Goal: Task Accomplishment & Management: Manage account settings

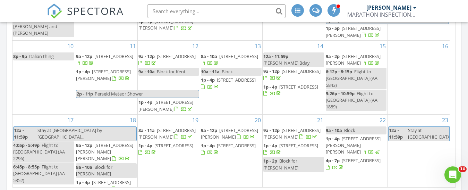
scroll to position [79, 0]
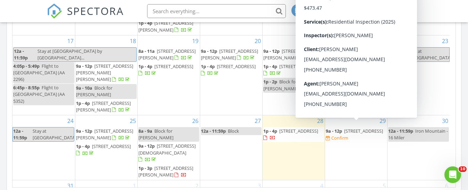
click at [352, 128] on span "11378 Narrow Leaf Dr, Knoxville 37932" at bounding box center [363, 131] width 39 height 6
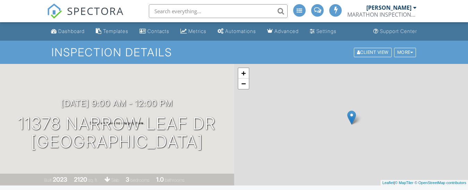
scroll to position [162, 0]
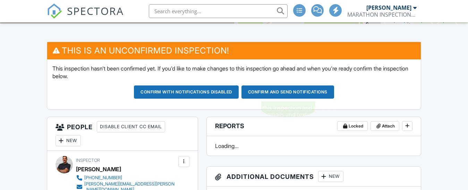
click at [239, 88] on button "Confirm and send notifications" at bounding box center [186, 91] width 105 height 13
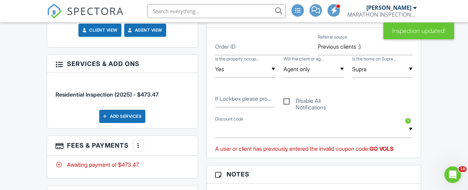
scroll to position [351, 0]
click at [229, 136] on div "▼ MGRISE - $50.00 off DAPHNE50 - $50.00 off RE50 - $50.00 off SUSAN50 - $50.00 …" at bounding box center [314, 128] width 198 height 17
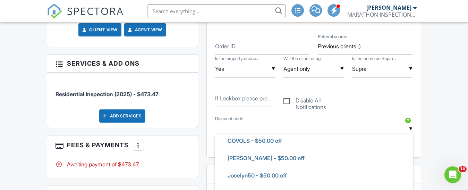
scroll to position [665, 0]
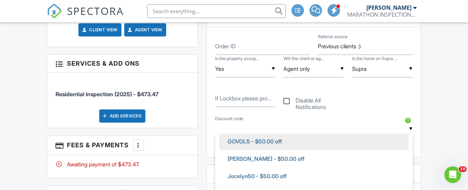
click at [238, 139] on span "GOVOLS - $50.00 off" at bounding box center [255, 141] width 66 height 17
type input "GOVOLS - $50.00 off"
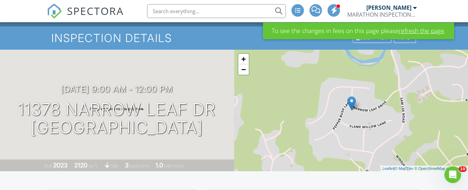
scroll to position [0, 0]
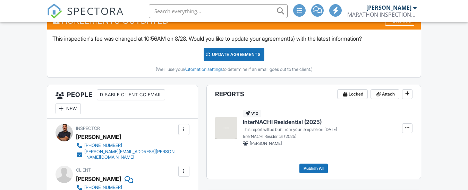
click at [234, 50] on div "Update Agreements" at bounding box center [234, 54] width 61 height 13
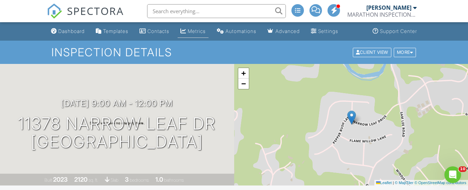
click at [196, 29] on div "Metrics" at bounding box center [197, 31] width 18 height 6
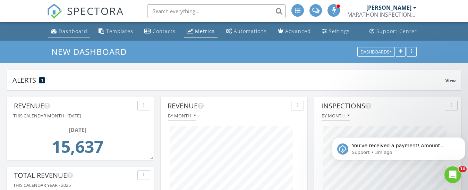
click at [76, 29] on div "Dashboard" at bounding box center [73, 31] width 29 height 7
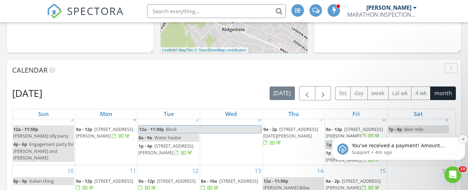
click at [464, 139] on icon "Dismiss notification" at bounding box center [464, 139] width 4 height 4
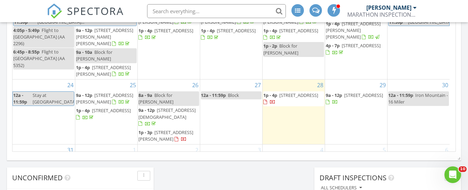
scroll to position [486, 0]
